Goal: Information Seeking & Learning: Learn about a topic

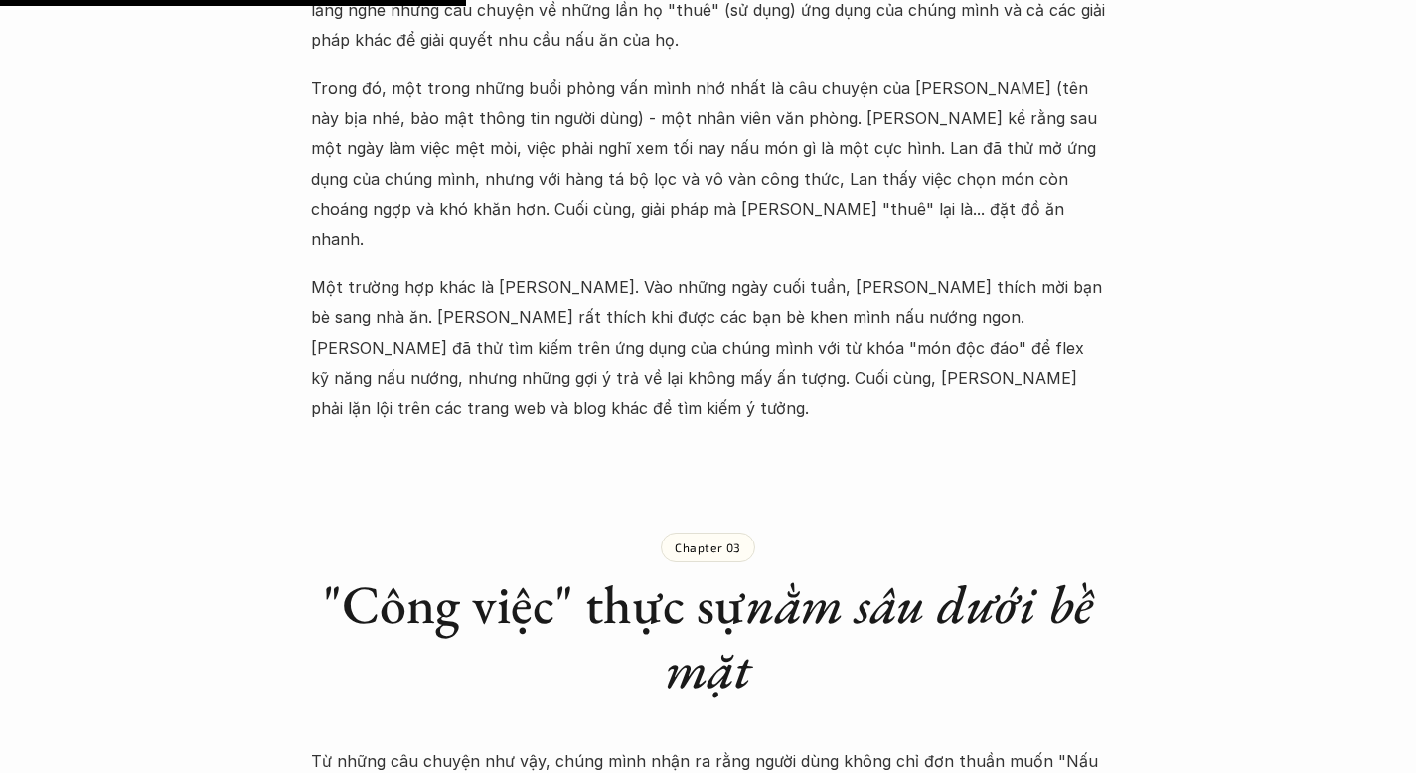
scroll to position [2176, 0]
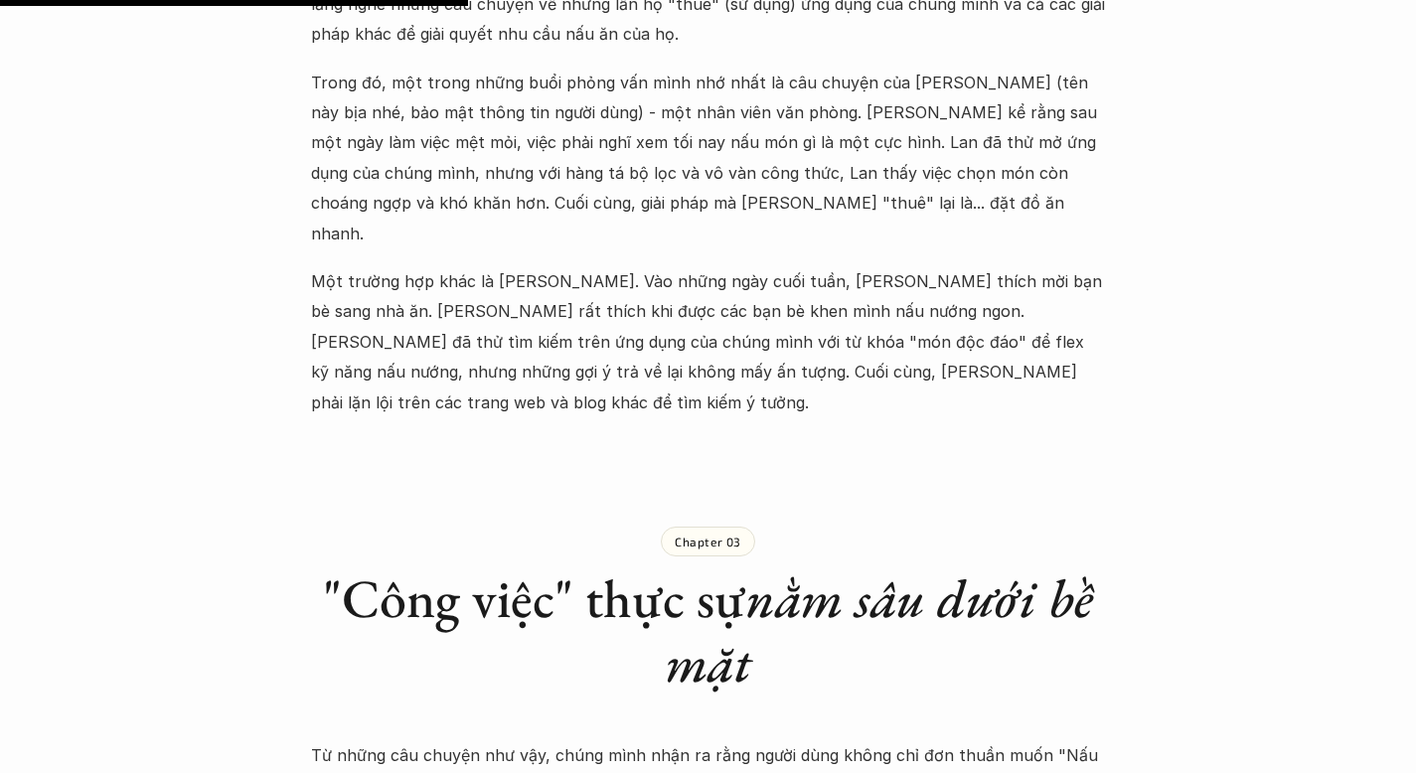
click at [970, 266] on p "Một trường hợp khác là [PERSON_NAME]. Vào những ngày cuối tuần, [PERSON_NAME] t…" at bounding box center [708, 341] width 795 height 151
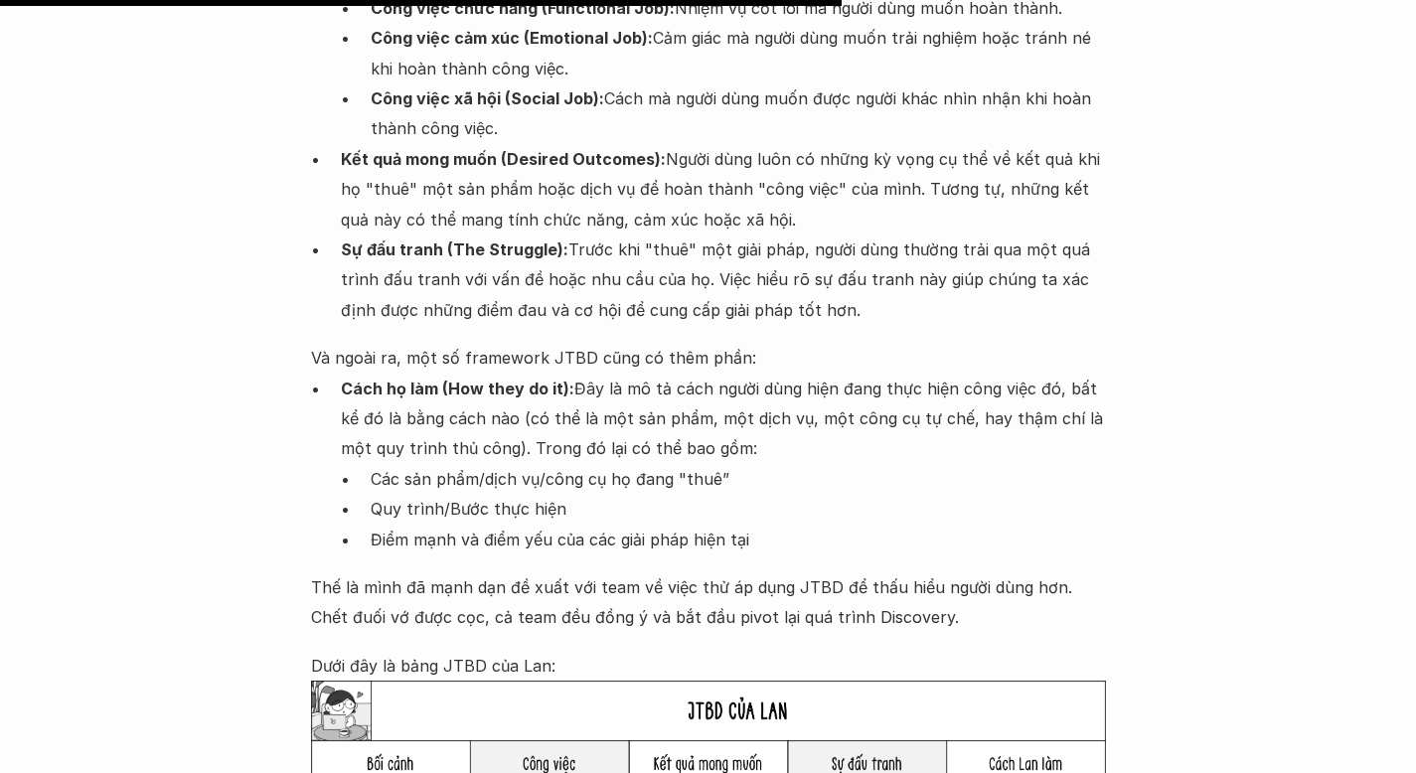
scroll to position [3913, 0]
click at [778, 523] on p "Điểm mạnh và điểm yếu của các giải pháp hiện tại" at bounding box center [738, 538] width 735 height 30
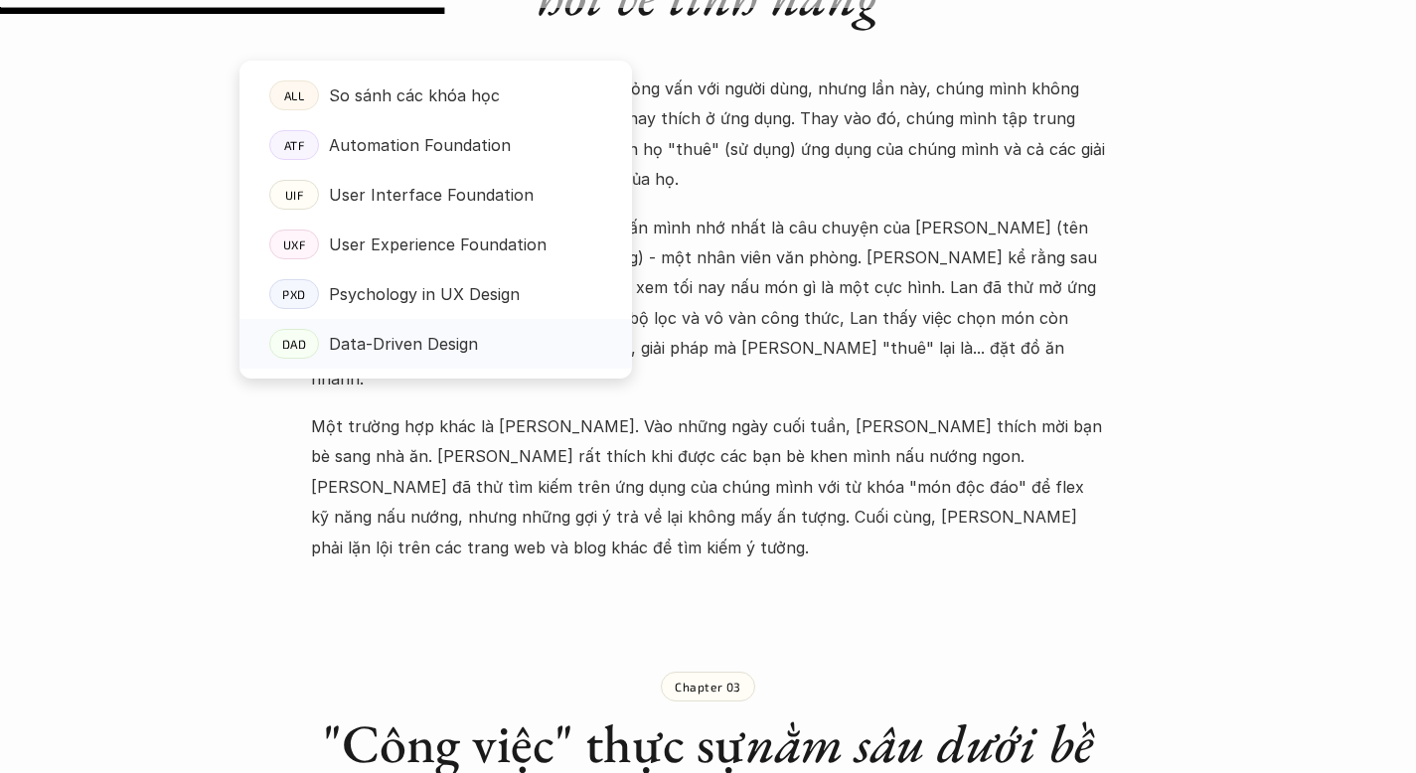
scroll to position [2004, 0]
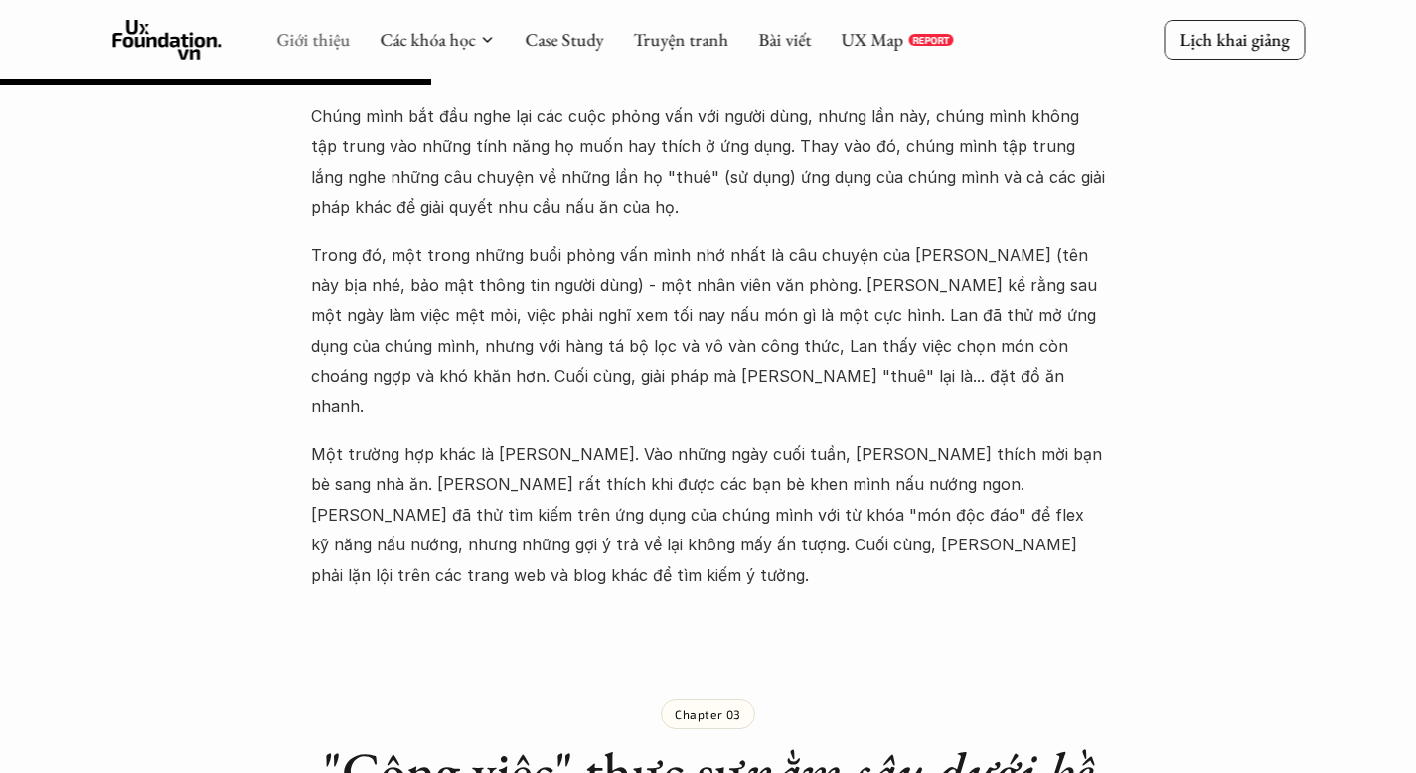
click at [328, 46] on link "Giới thiệu" at bounding box center [313, 39] width 74 height 23
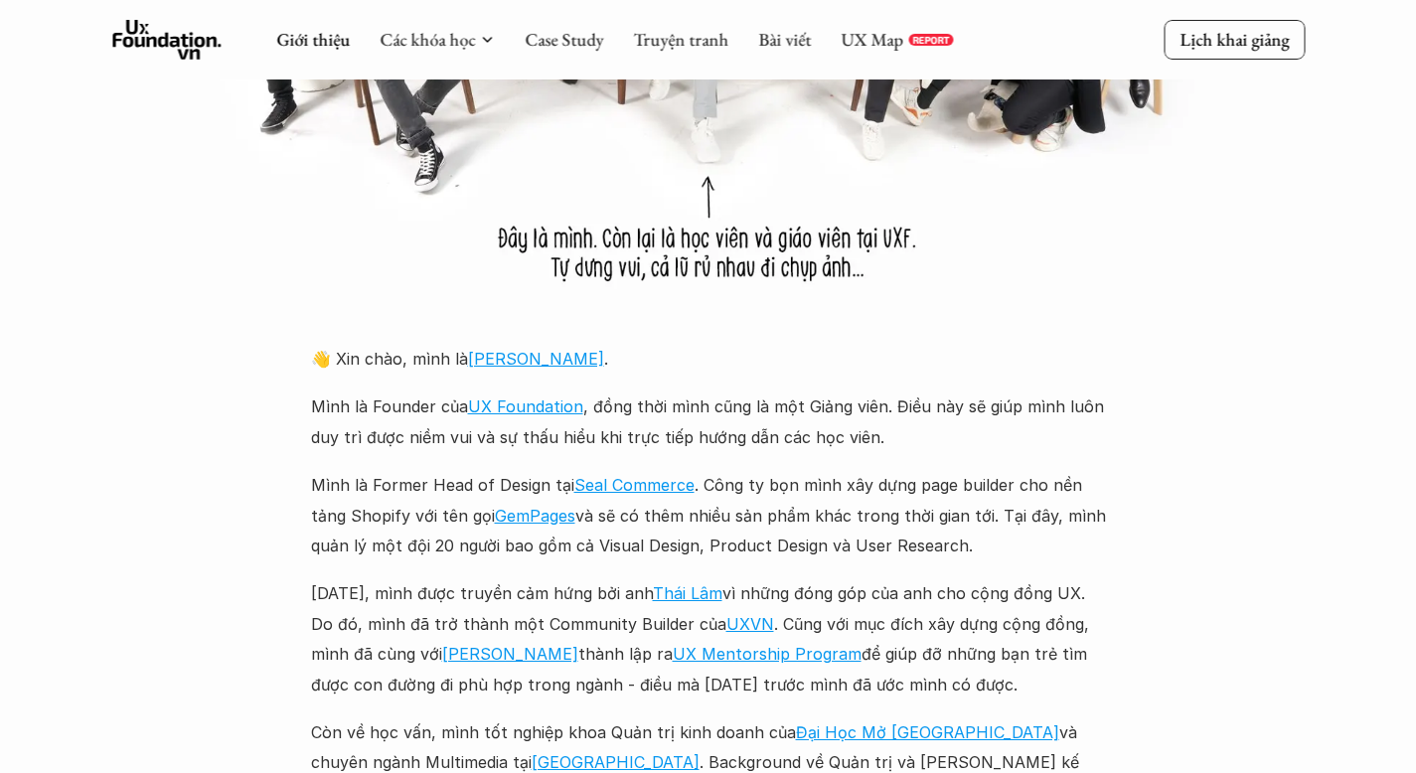
scroll to position [1923, 0]
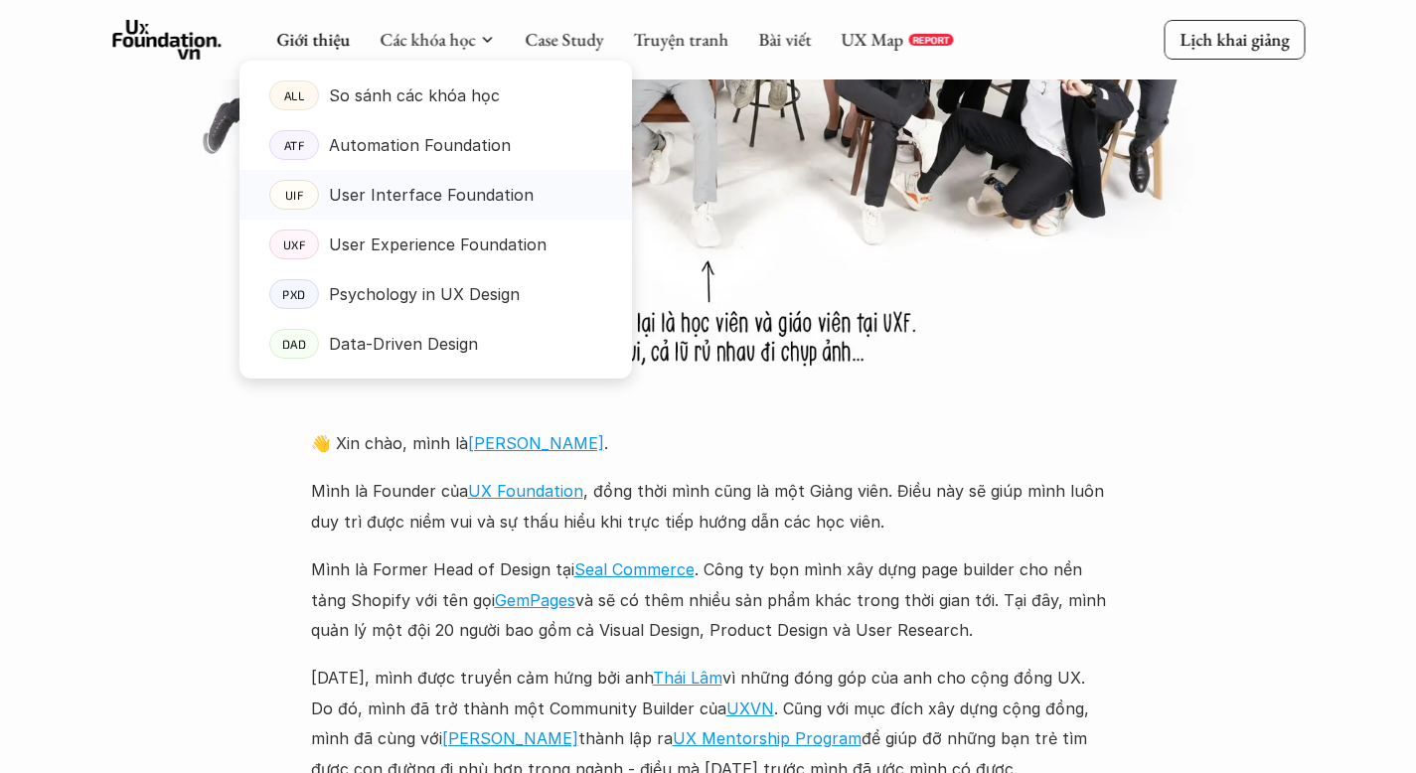
click at [436, 197] on p "User Interface Foundation" at bounding box center [431, 195] width 205 height 30
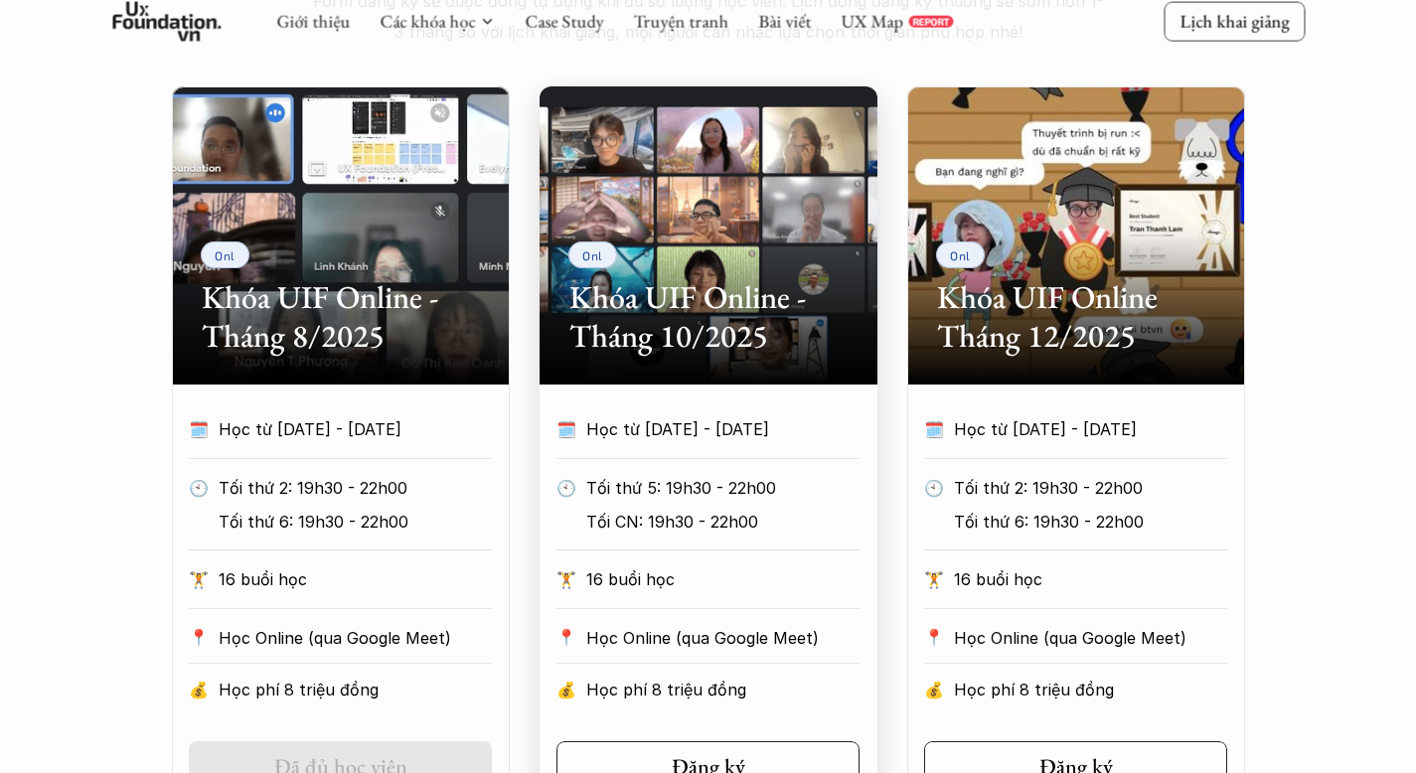
scroll to position [931, 0]
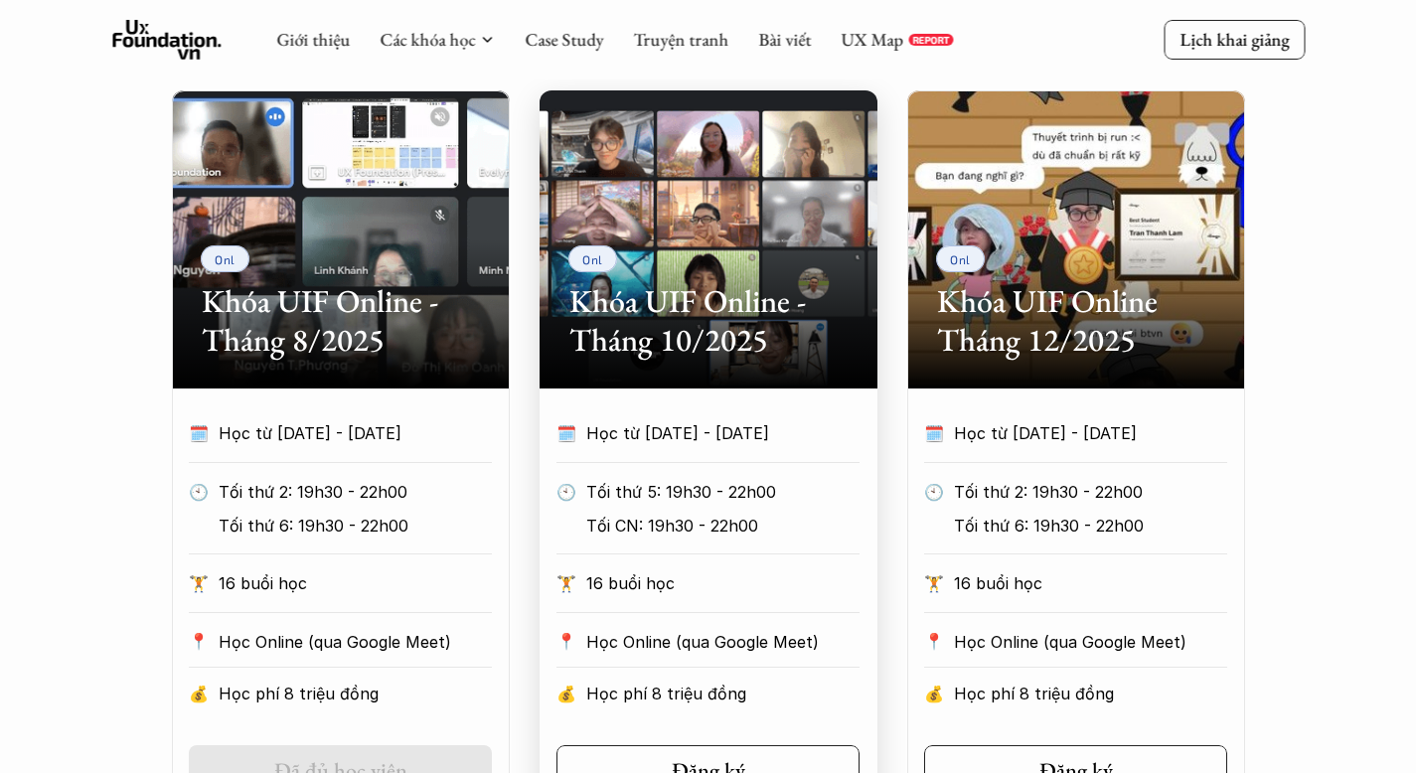
click at [715, 413] on section "Onl Khóa UIF Online - Tháng 10/2025 🗓️ Học từ [DATE] - [DATE] 🕙 Tối thứ 5: 19h3…" at bounding box center [708, 473] width 338 height 767
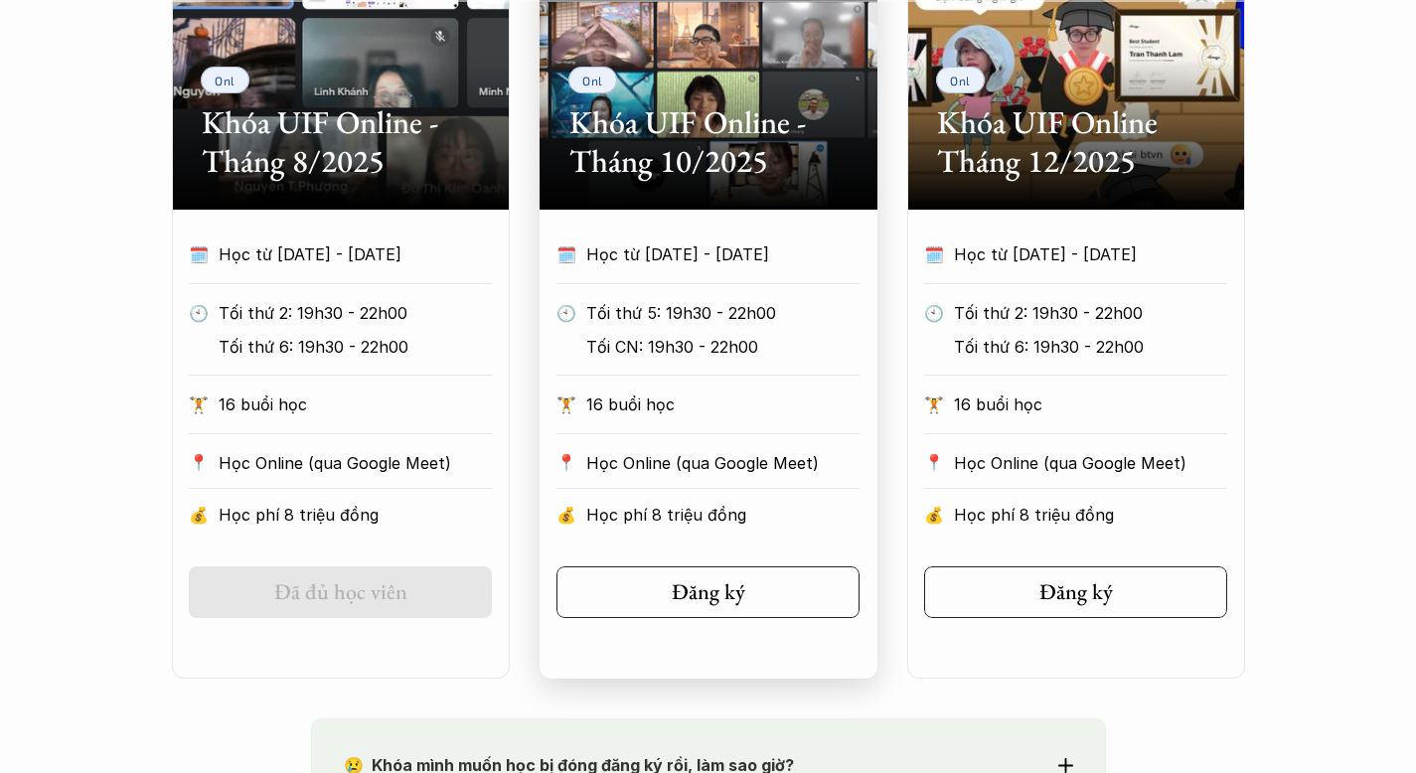
scroll to position [1111, 0]
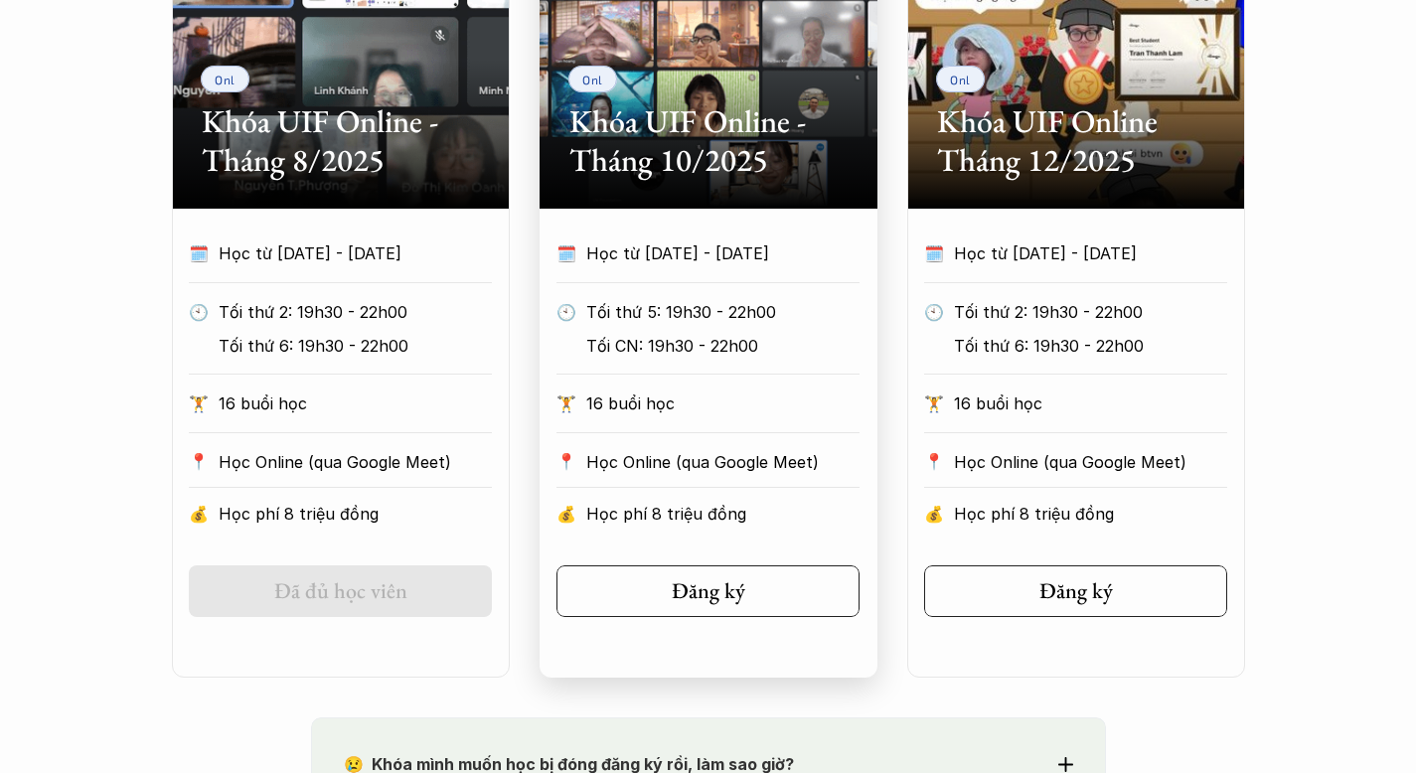
click at [708, 524] on div "🗓️ Học từ [DATE] - [DATE] 🕙 Tối thứ 5: 19h30 - 22h00 Tối CN: 19h30 - 22h00 🏋️ 1…" at bounding box center [707, 388] width 363 height 301
click at [700, 528] on p "Học phí 8 triệu đồng" at bounding box center [722, 514] width 273 height 30
click at [671, 94] on div "Onl Khóa UIF Online - Tháng 10/2025" at bounding box center [708, 60] width 338 height 298
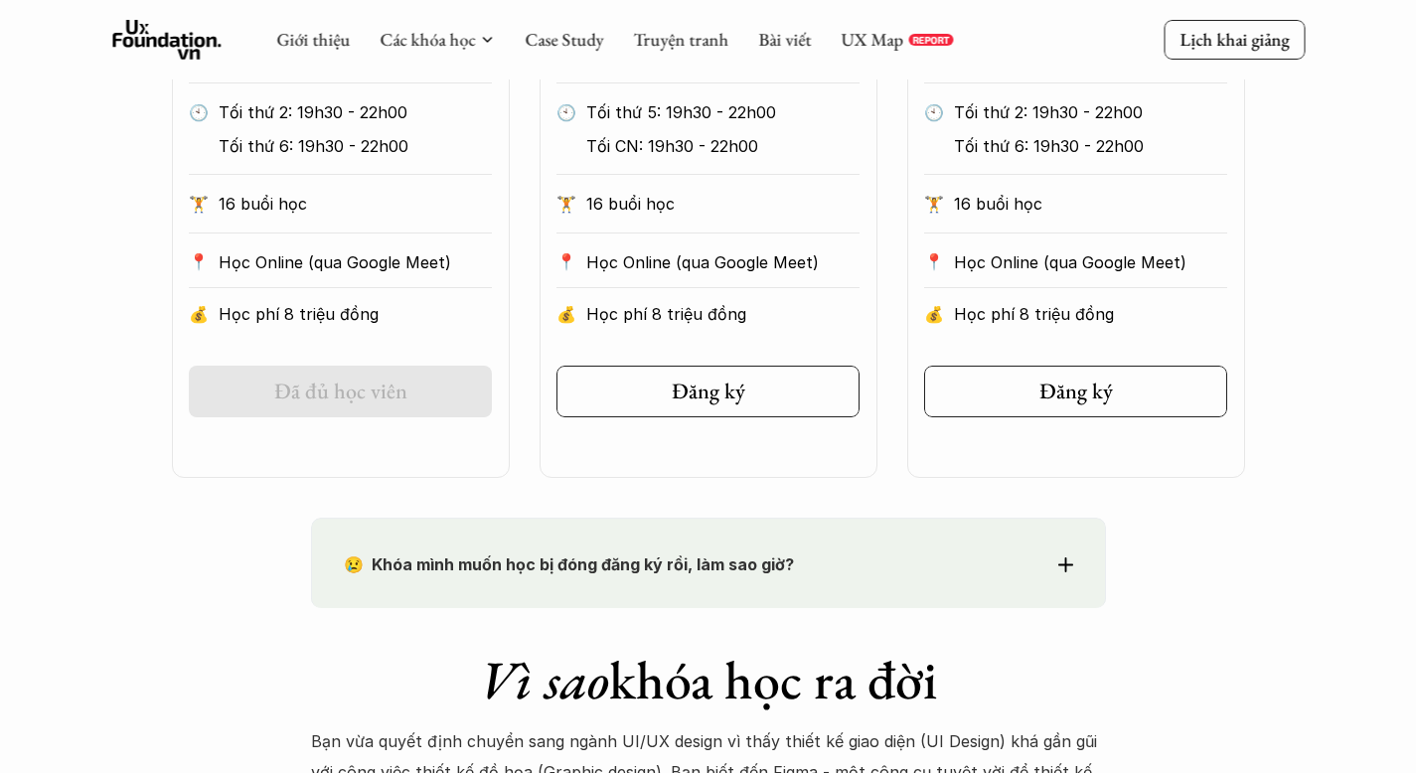
scroll to position [0, 0]
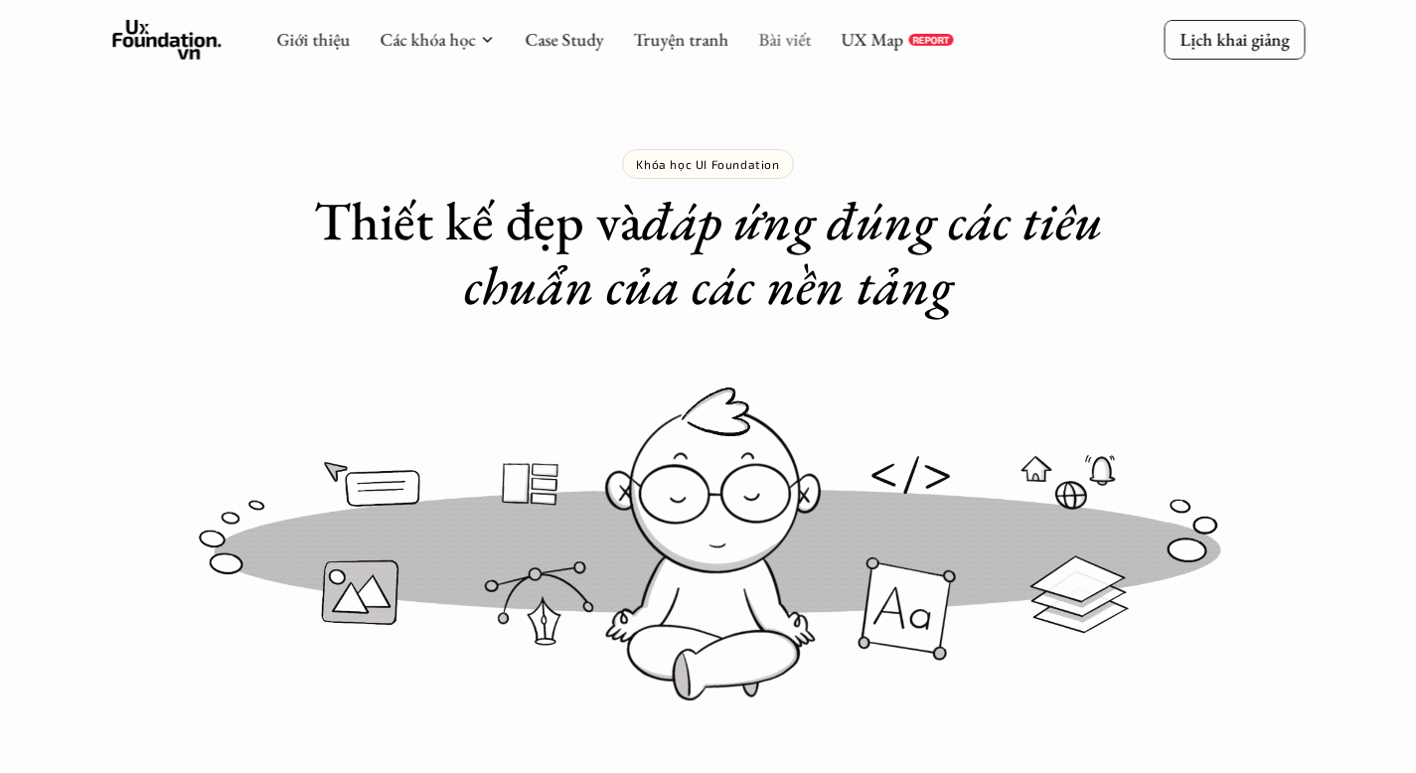
click at [796, 42] on link "Bài viết" at bounding box center [784, 39] width 53 height 23
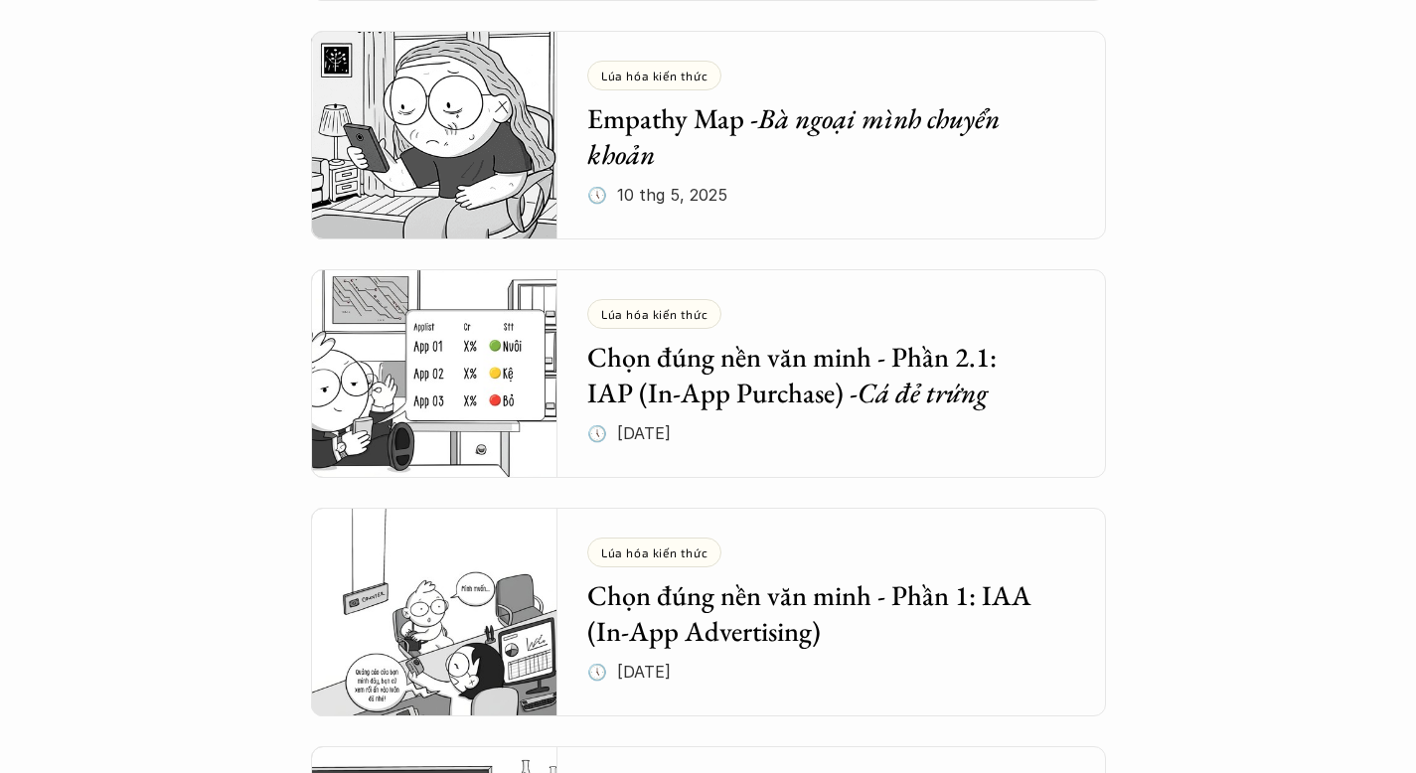
scroll to position [1823, 0]
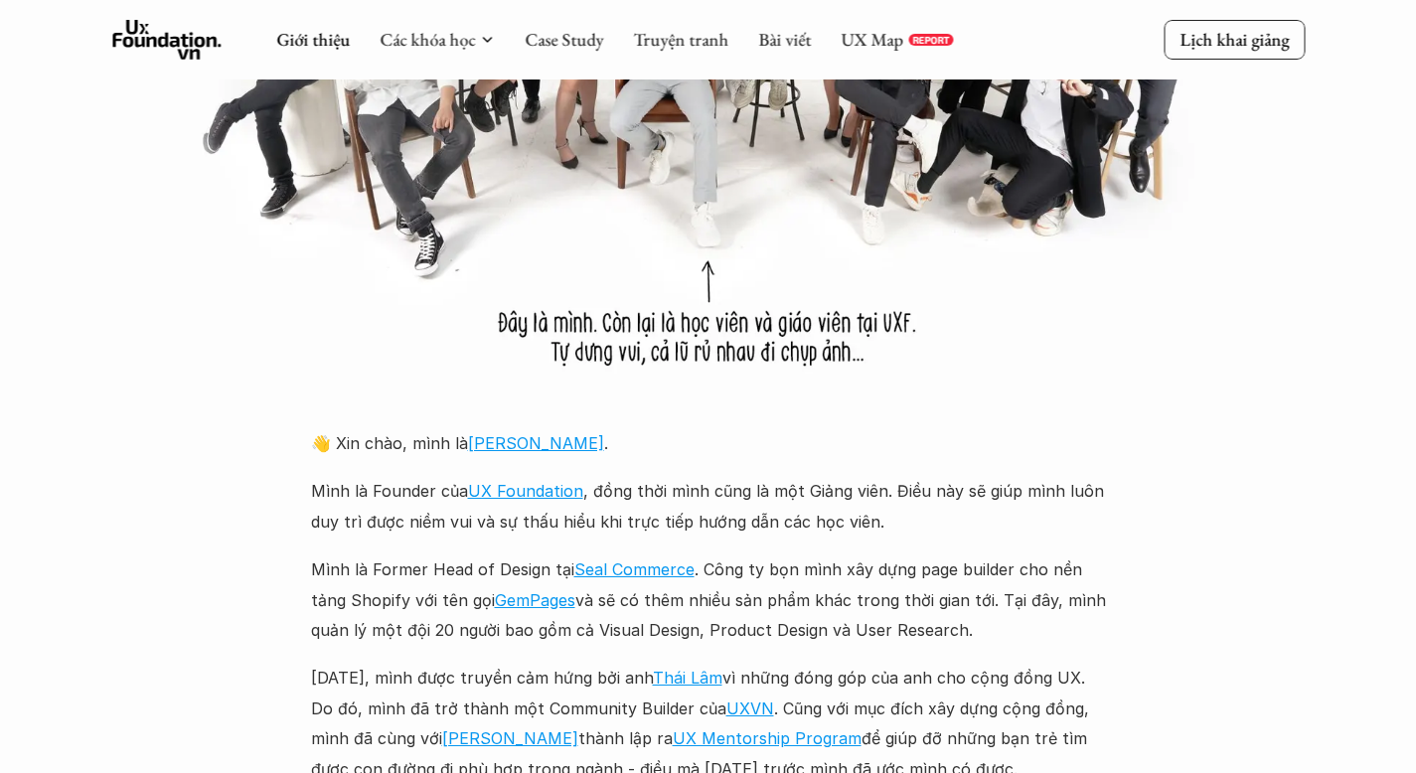
scroll to position [2004, 0]
